Goal: Task Accomplishment & Management: Use online tool/utility

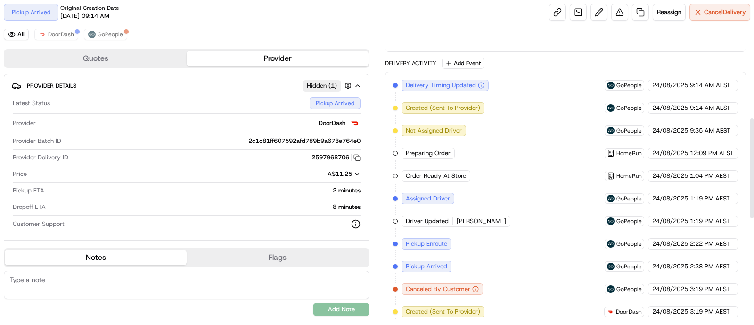
scroll to position [192, 0]
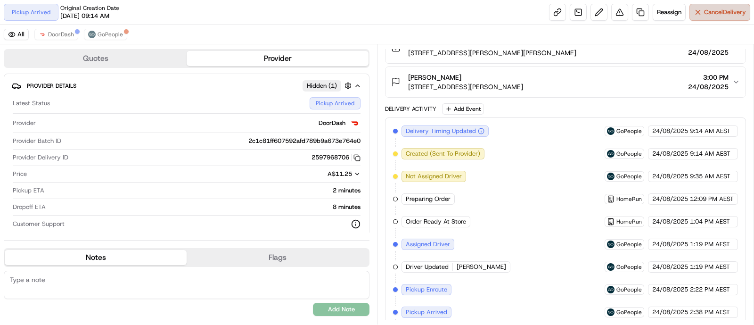
click at [727, 8] on span "Cancel Delivery" at bounding box center [725, 12] width 42 height 8
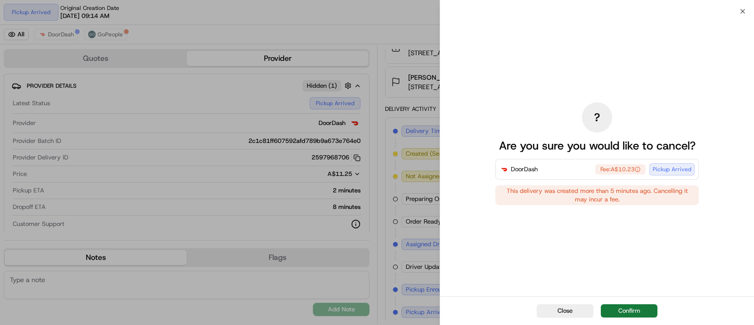
click at [624, 309] on button "Confirm" at bounding box center [629, 310] width 57 height 13
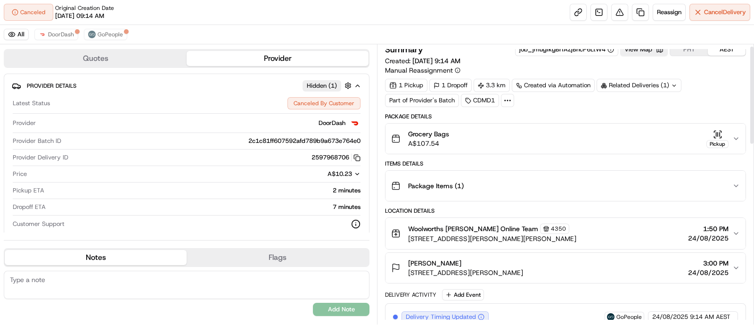
scroll to position [0, 0]
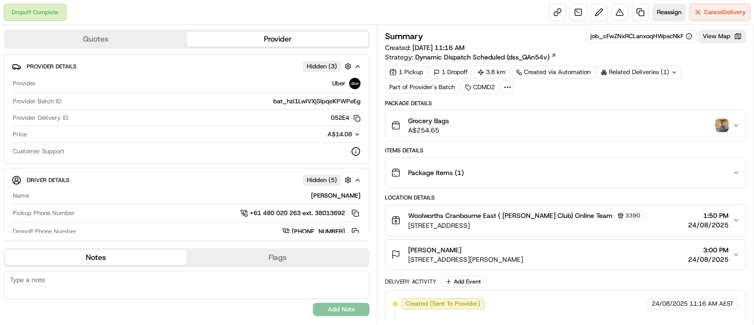
click at [667, 8] on span "Reassign" at bounding box center [669, 12] width 25 height 8
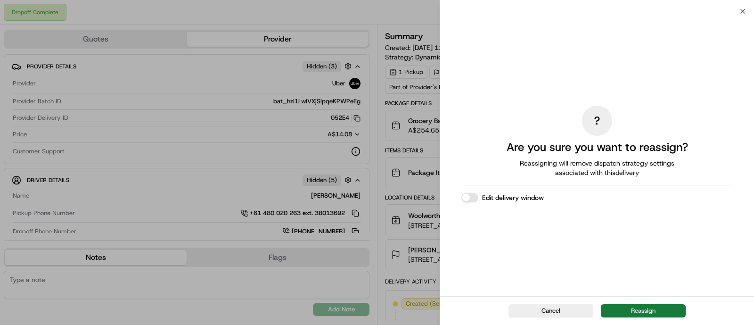
click at [639, 311] on button "Reassign" at bounding box center [643, 310] width 85 height 13
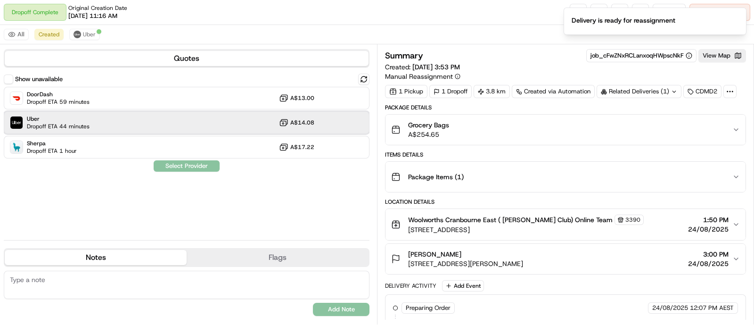
click at [68, 121] on span "Uber" at bounding box center [58, 119] width 63 height 8
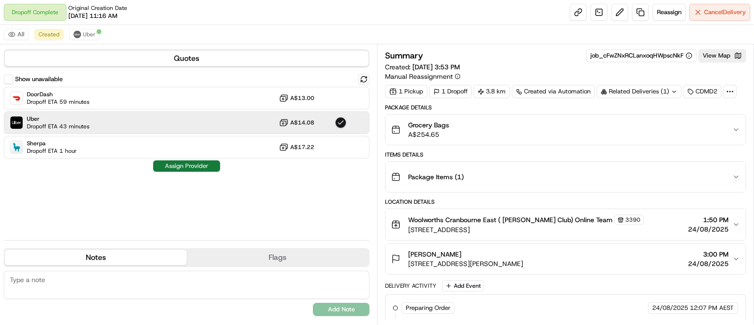
click at [174, 164] on button "Assign Provider" at bounding box center [186, 165] width 67 height 11
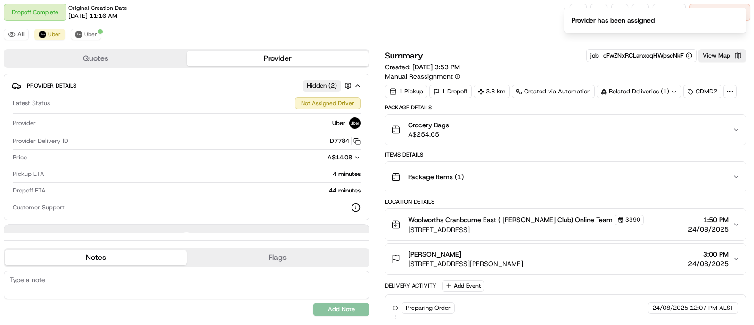
scroll to position [68, 0]
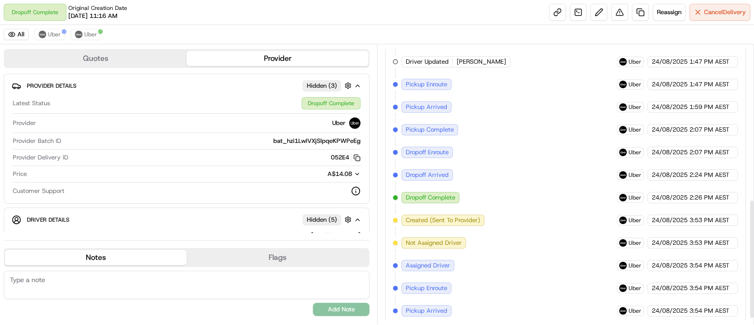
scroll to position [374, 0]
